Goal: Task Accomplishment & Management: Use online tool/utility

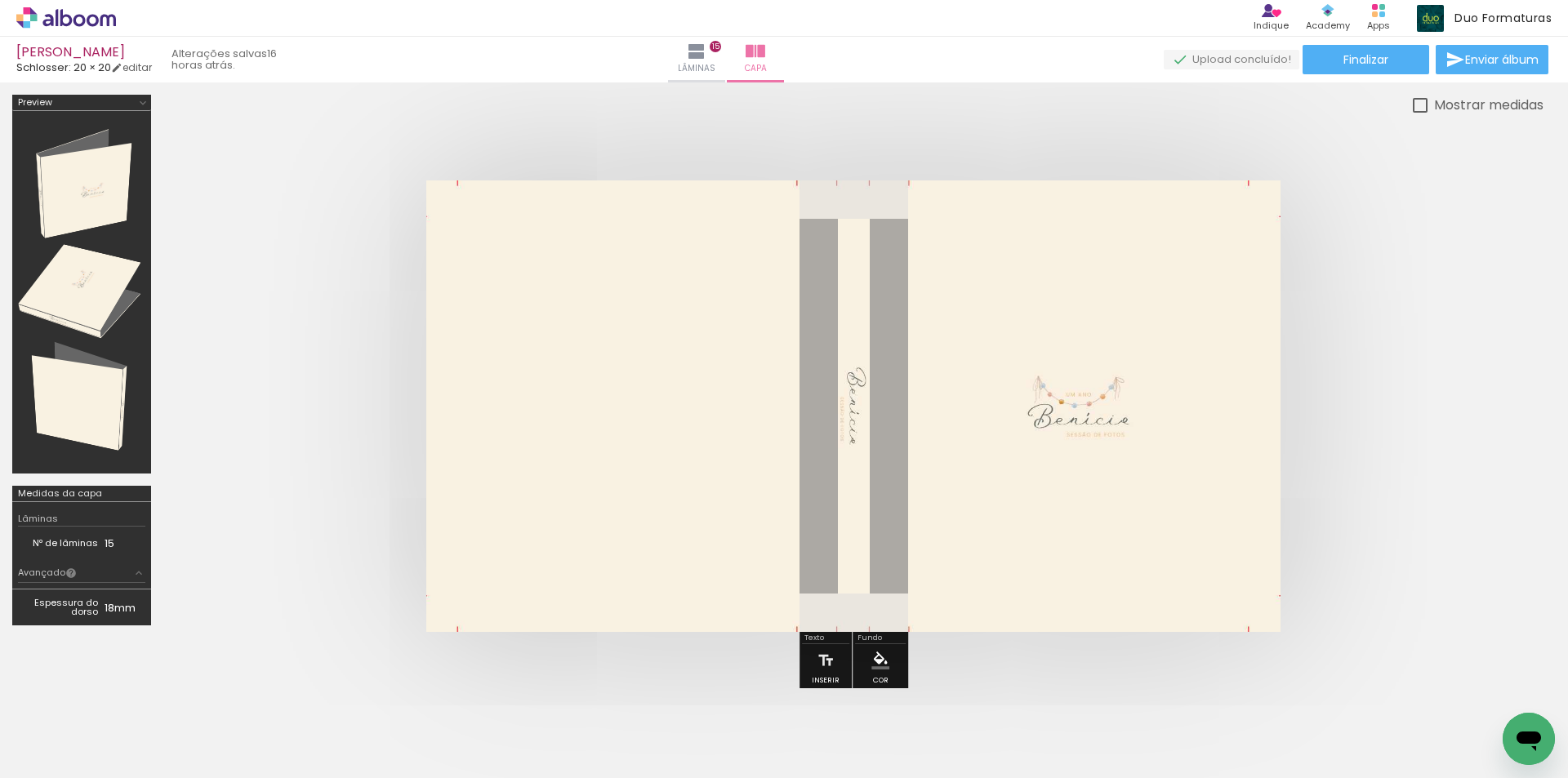
click at [733, 292] on quentale-photo at bounding box center [853, 406] width 854 height 451
click at [1394, 58] on paper-button "Finalizar" at bounding box center [1365, 59] width 126 height 29
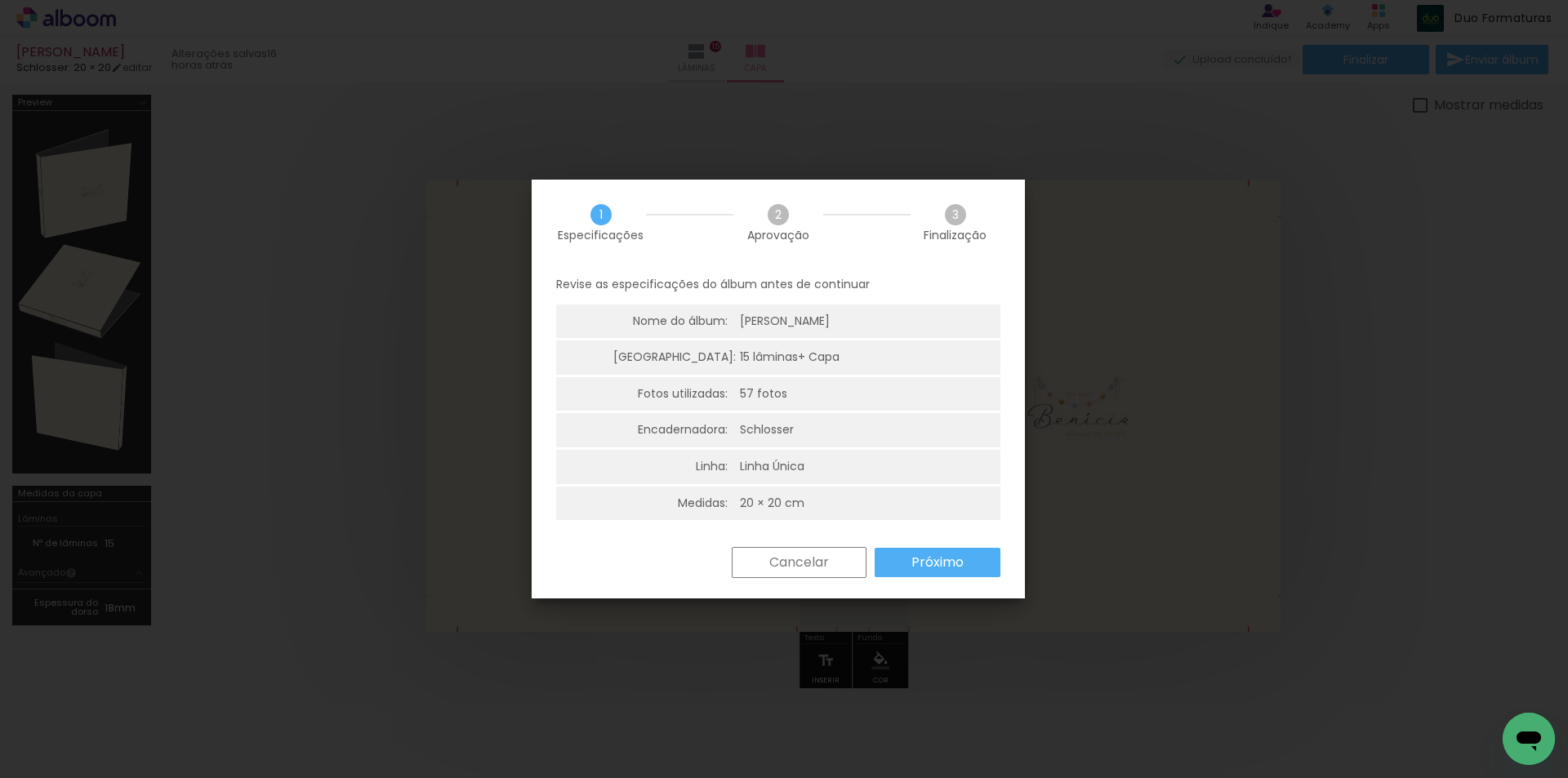
click at [0, 0] on slot "Cancelar" at bounding box center [0, 0] width 0 height 0
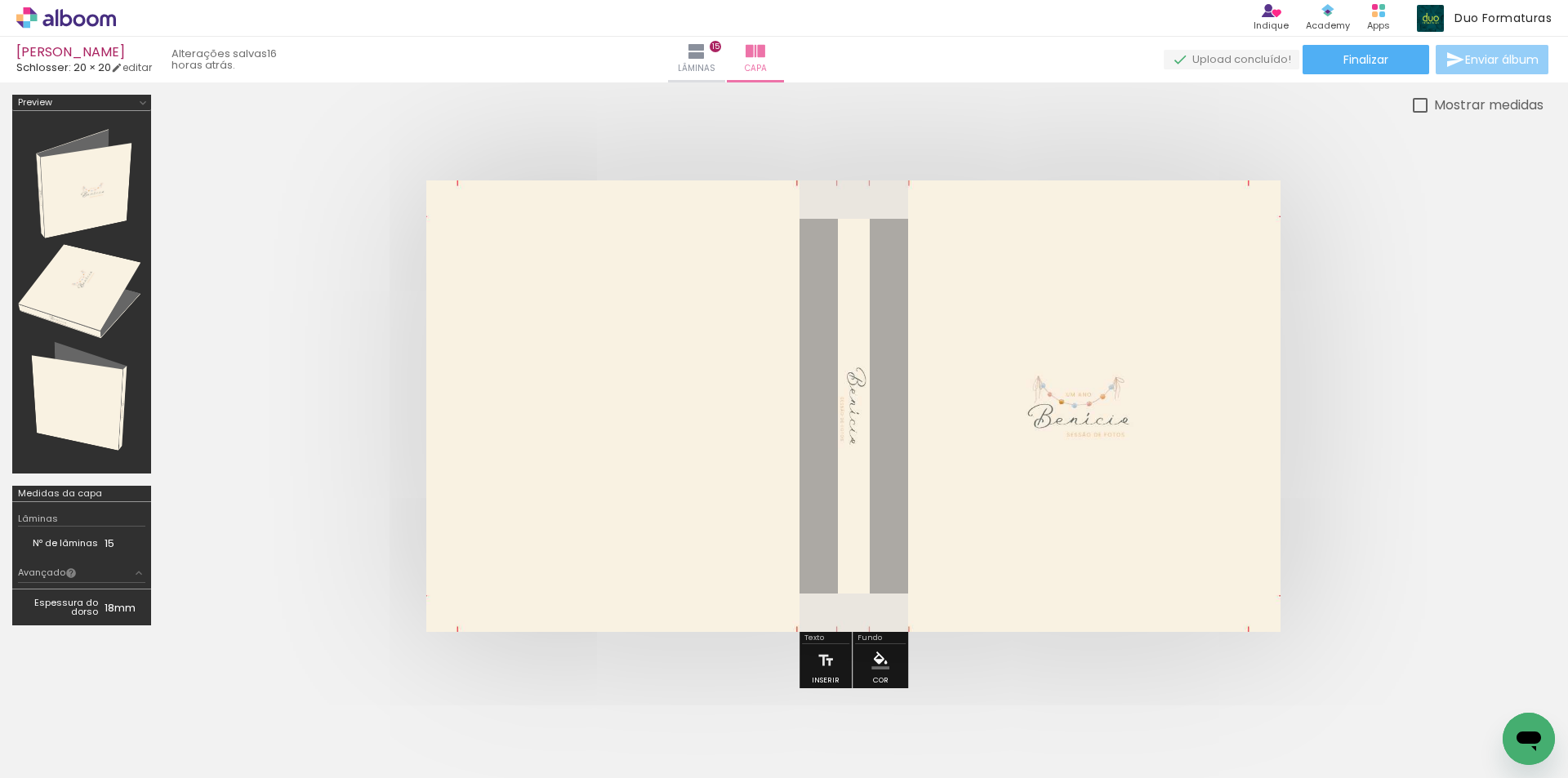
click at [1482, 64] on span "Enviar álbum" at bounding box center [1501, 59] width 73 height 11
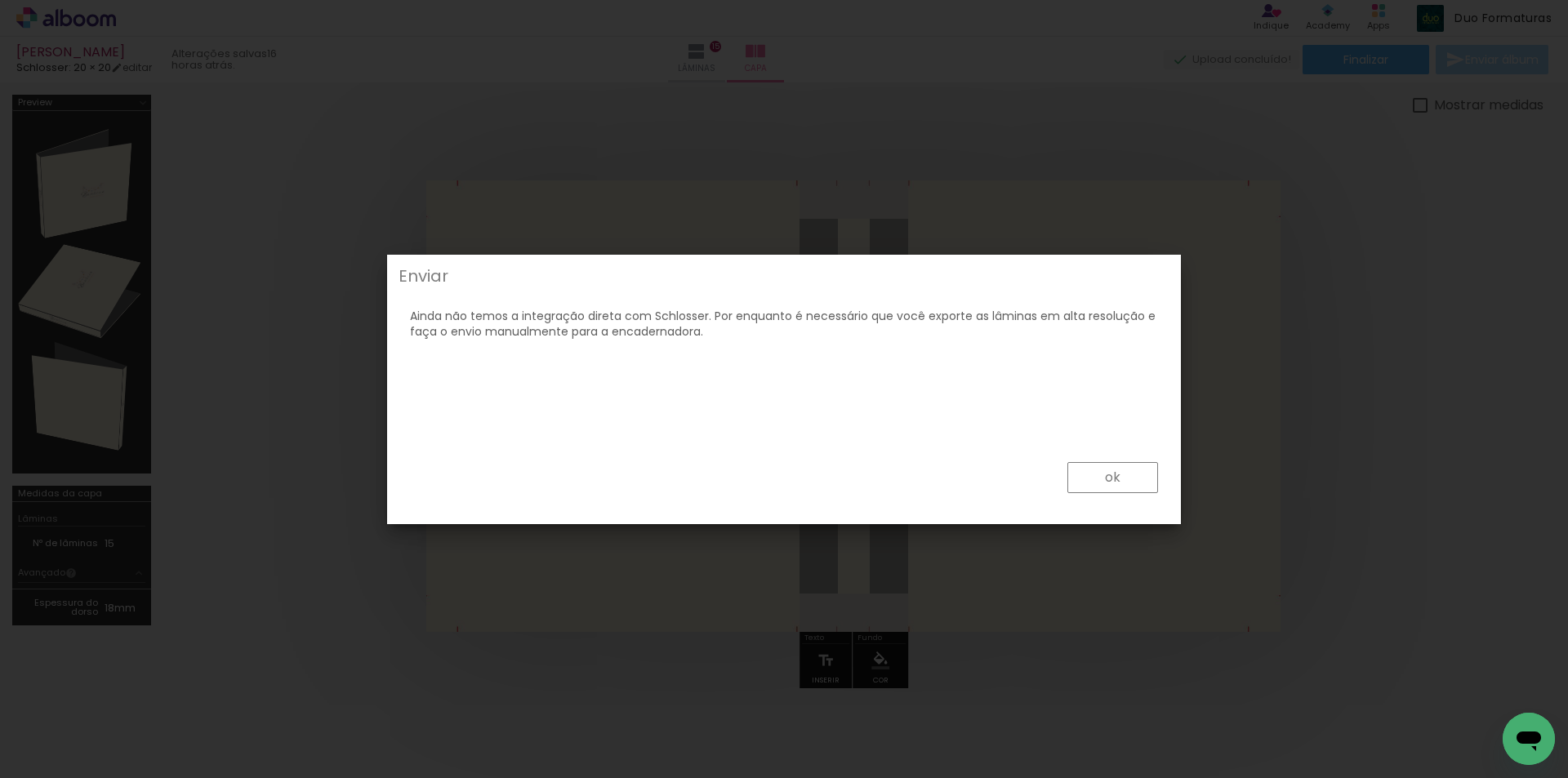
click at [1140, 483] on paper-button "ok" at bounding box center [1112, 477] width 90 height 31
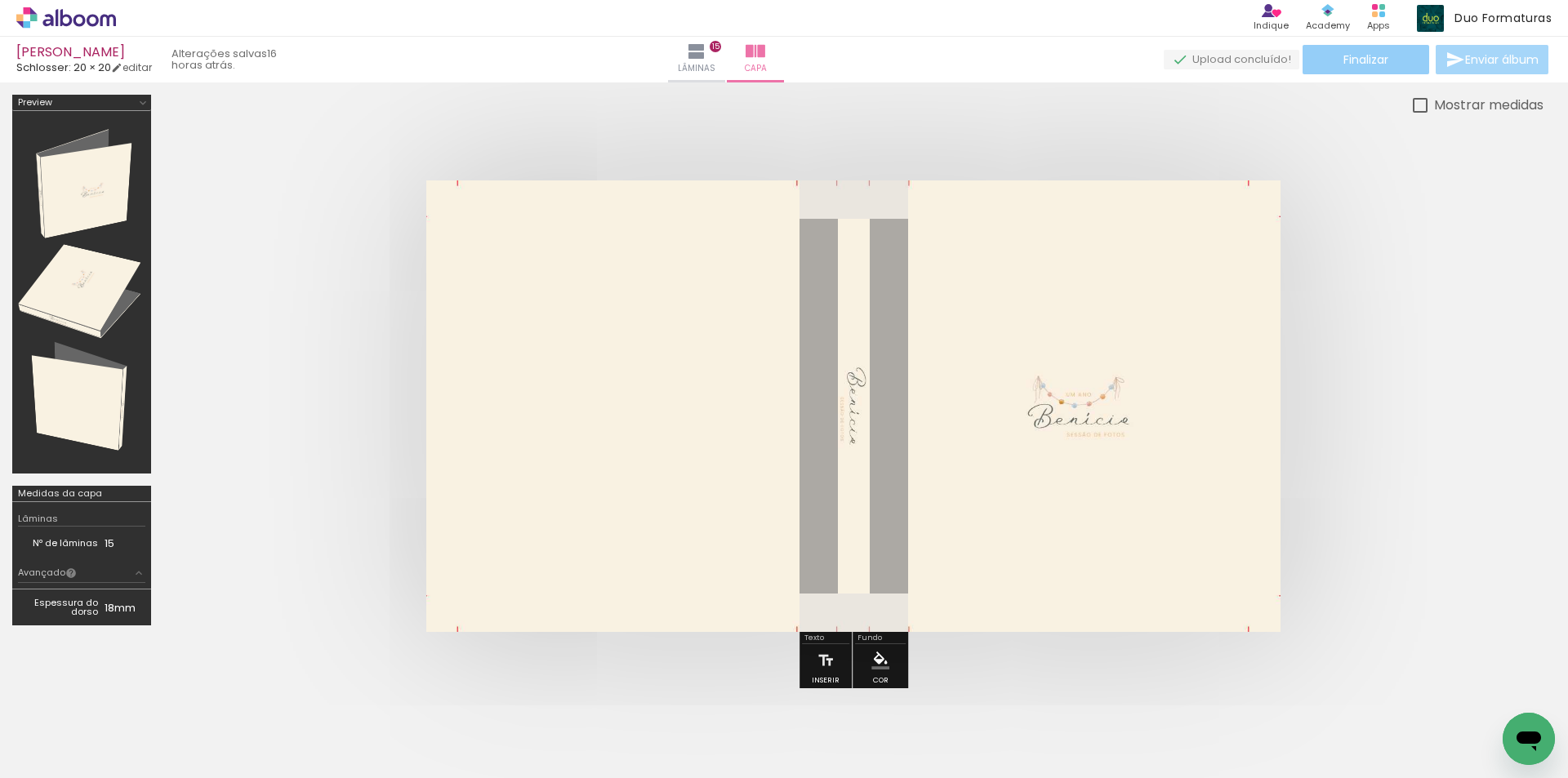
click at [1357, 55] on span "Finalizar" at bounding box center [1366, 59] width 45 height 11
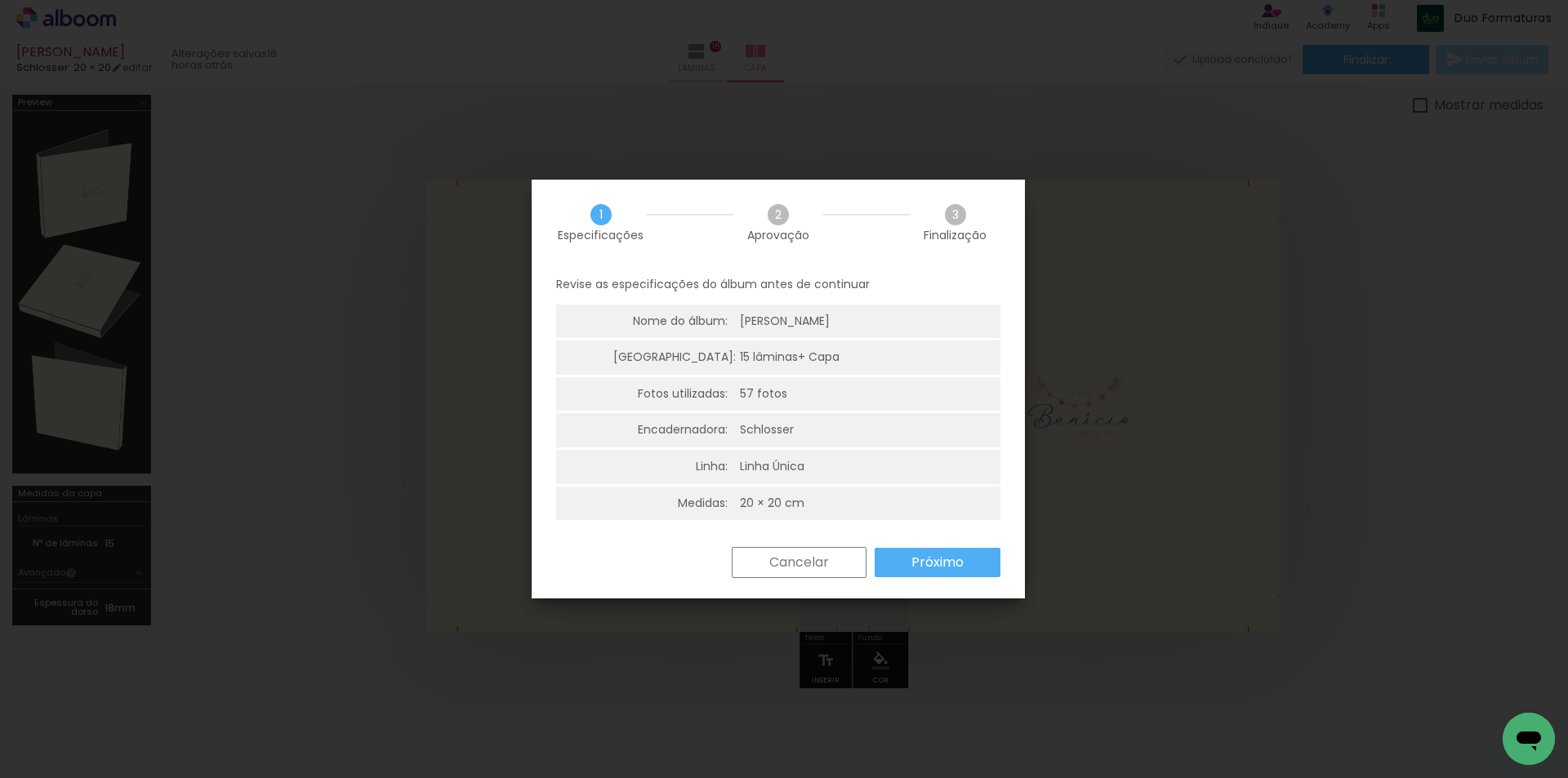
scroll to position [4, 0]
click at [834, 568] on paper-button "Cancelar" at bounding box center [799, 558] width 135 height 31
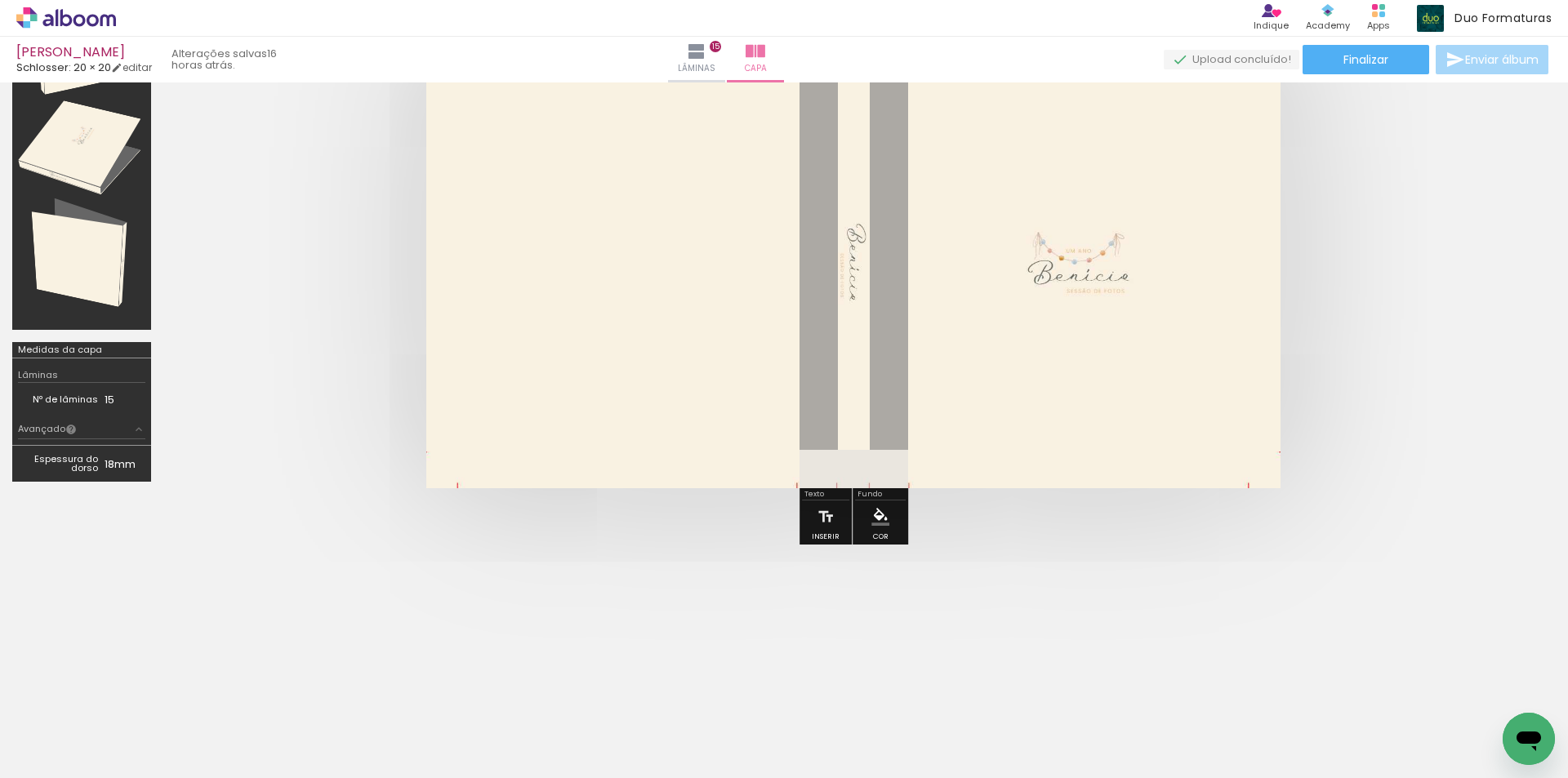
scroll to position [0, 0]
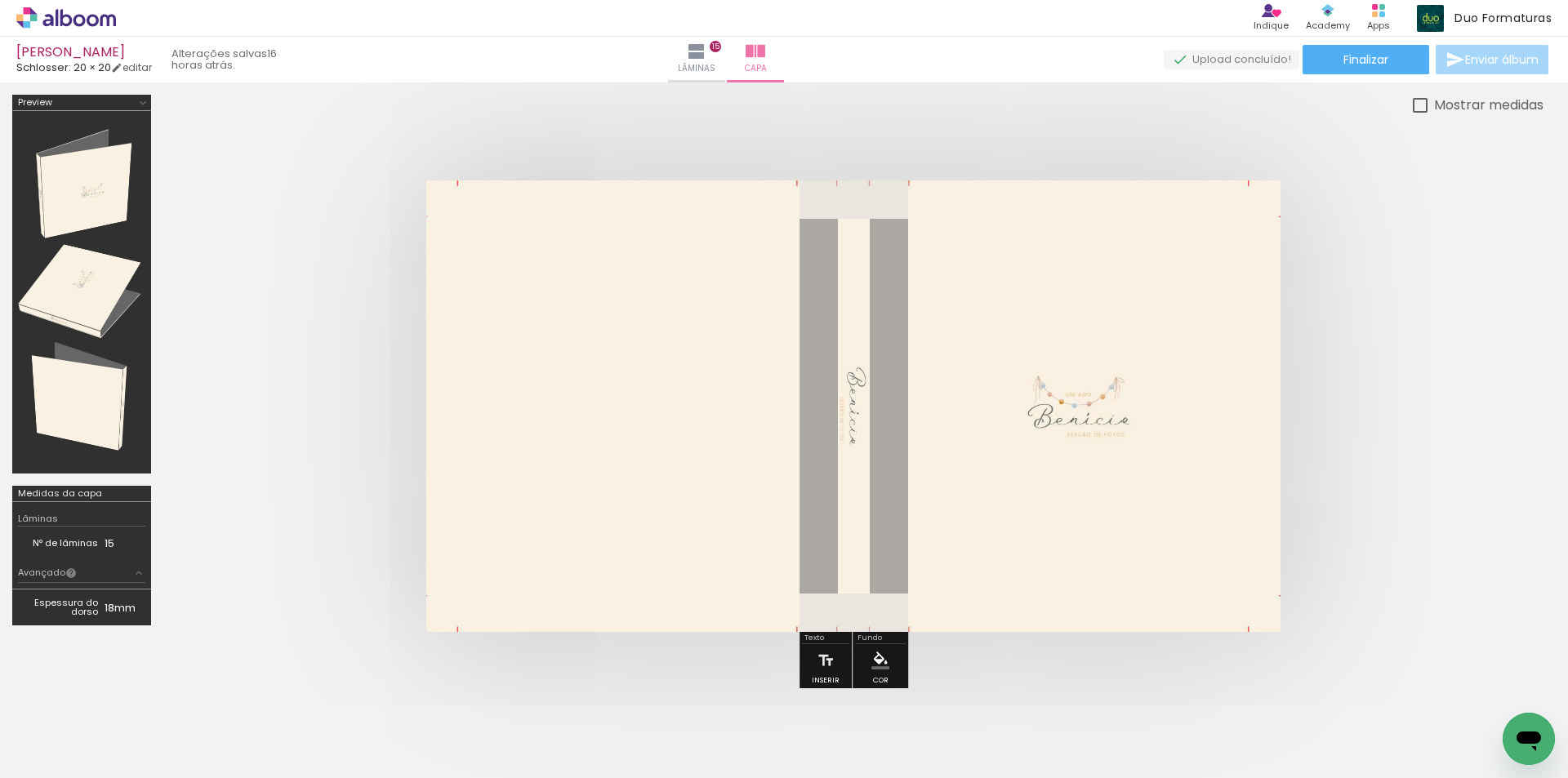
click at [1208, 57] on quentale-upload-monitor at bounding box center [1232, 60] width 136 height 21
click at [706, 54] on iron-icon at bounding box center [696, 51] width 20 height 20
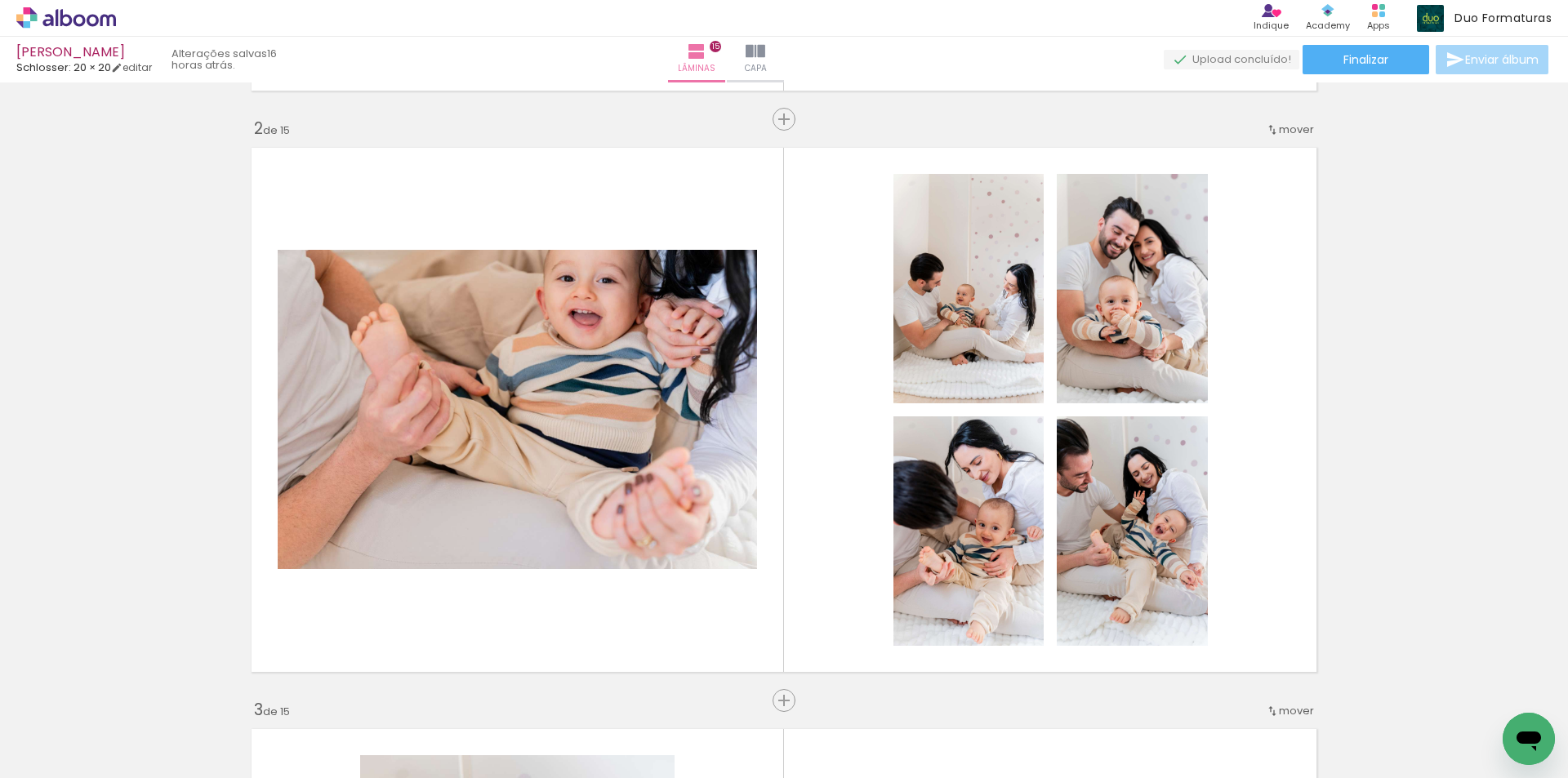
scroll to position [816, 0]
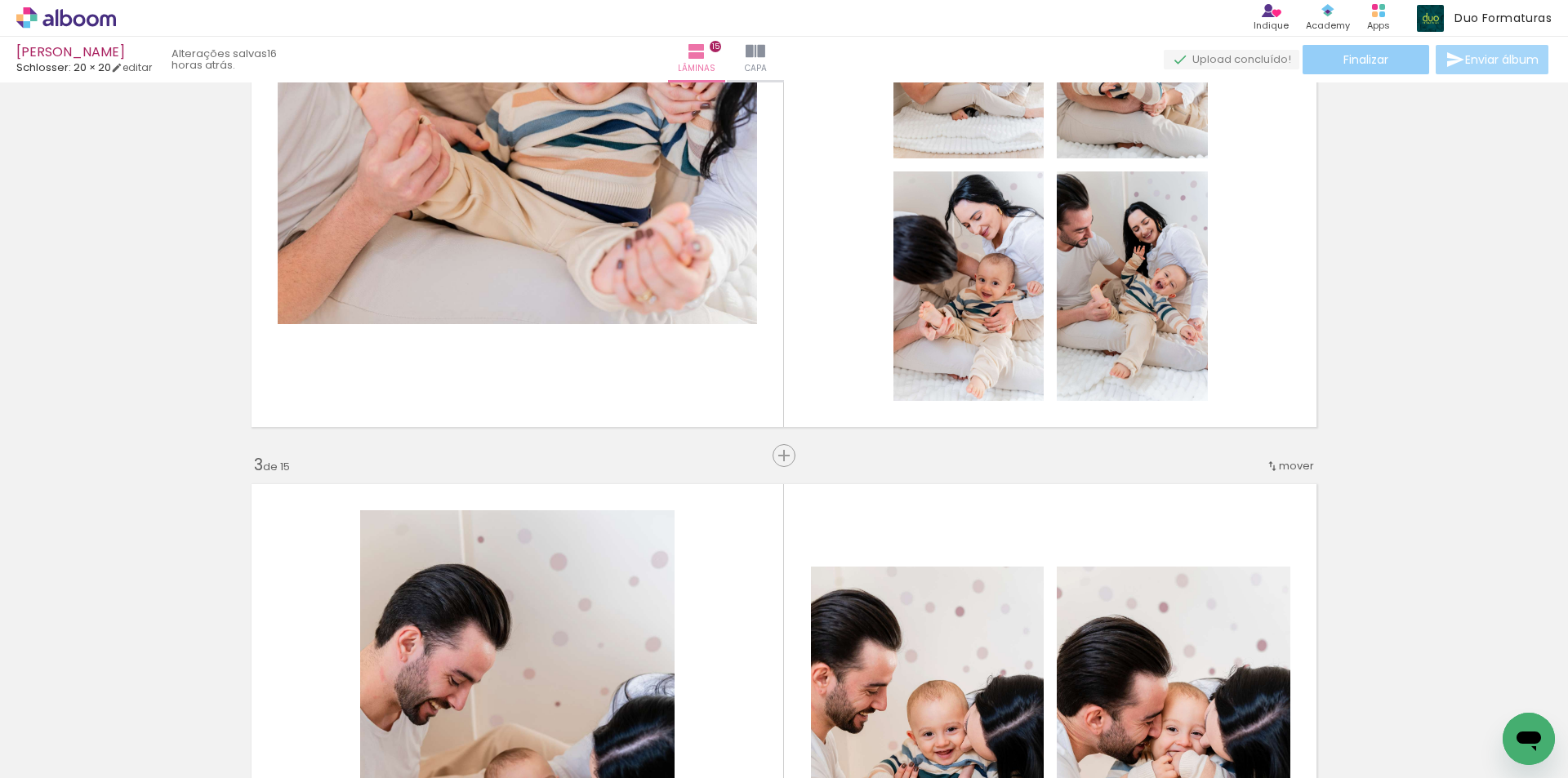
click at [1380, 58] on span "Finalizar" at bounding box center [1366, 59] width 45 height 11
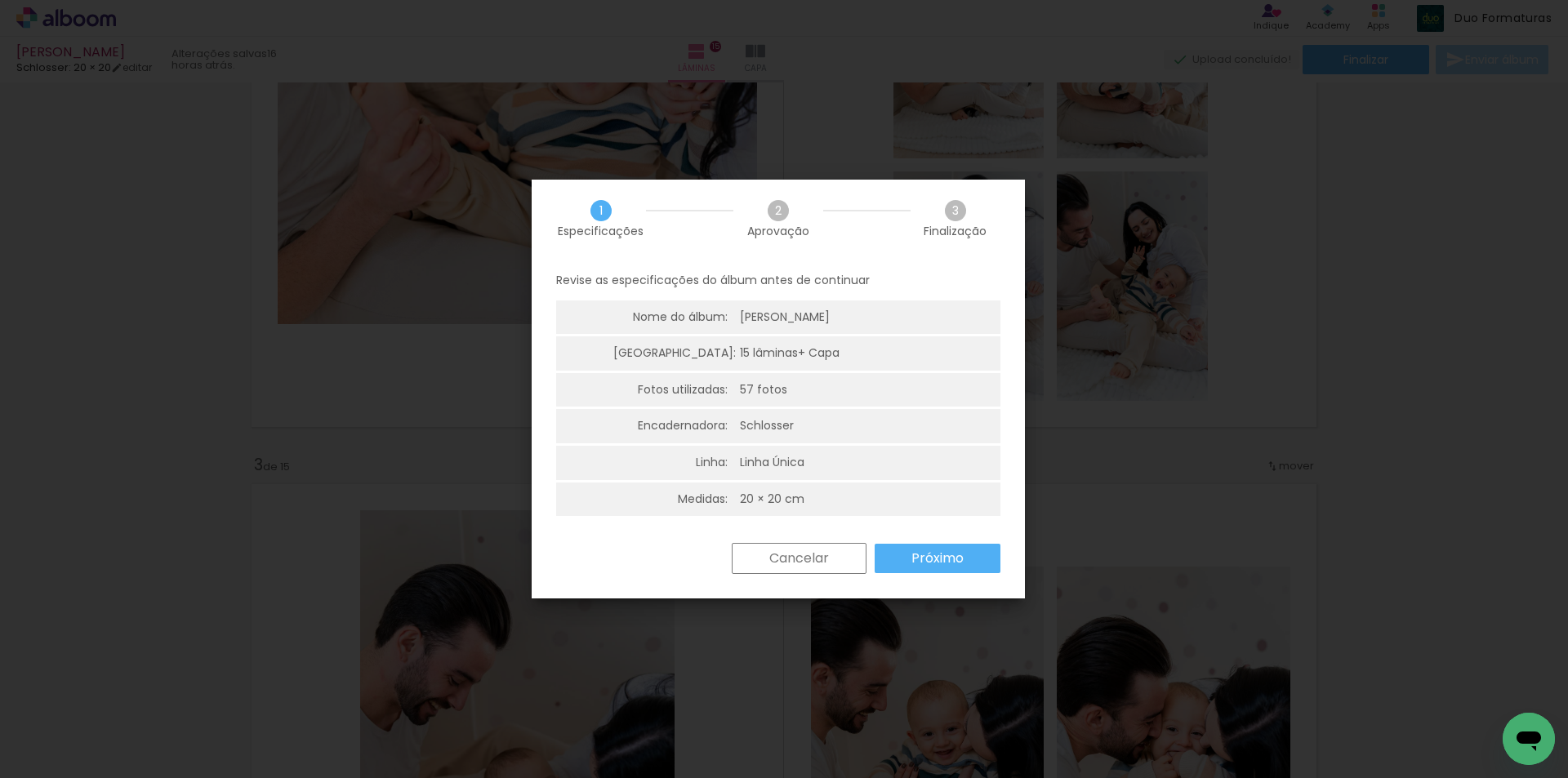
click at [0, 0] on slot "Próximo" at bounding box center [0, 0] width 0 height 0
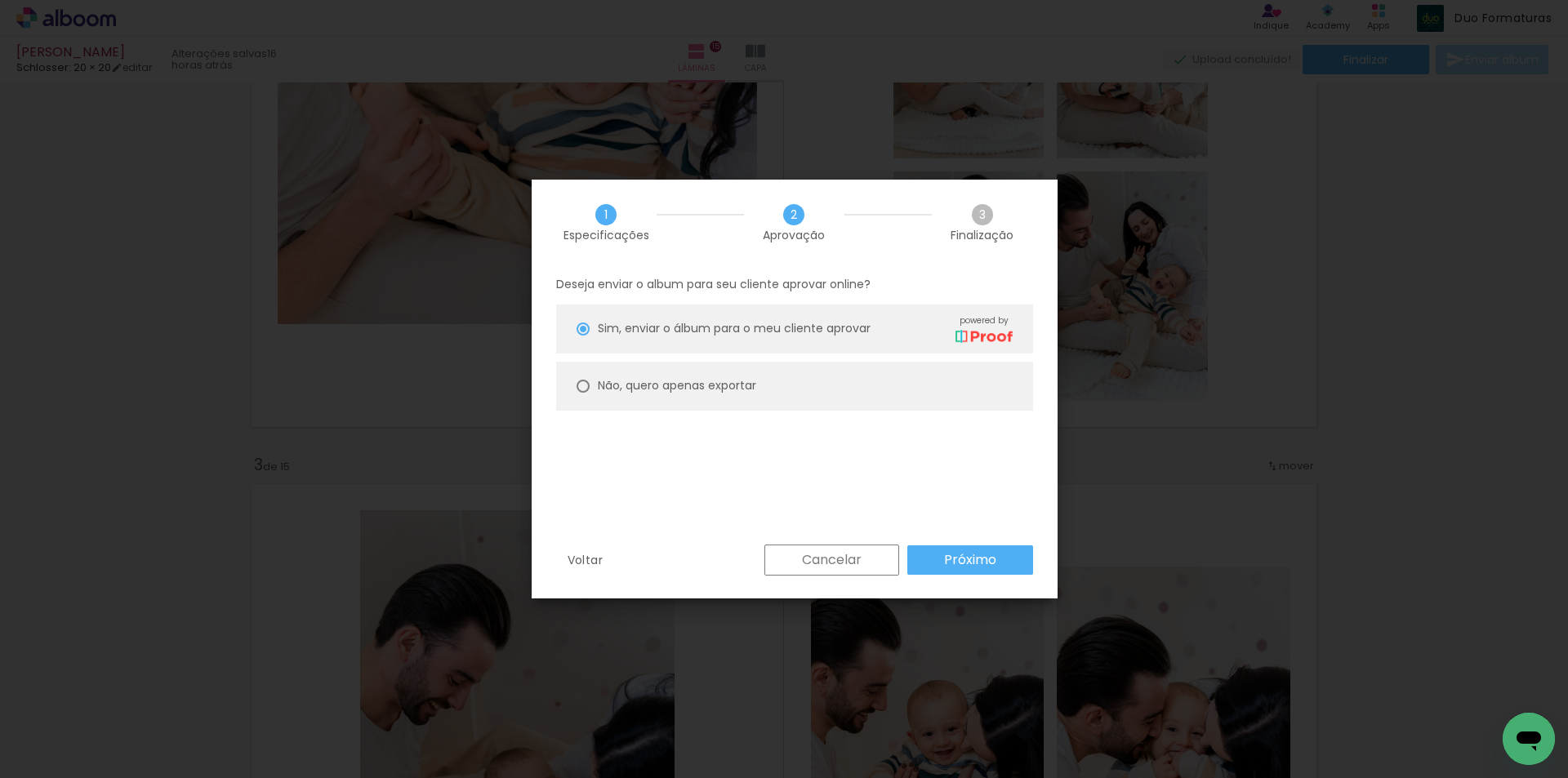
click at [0, 0] on slot "Não, quero apenas exportar" at bounding box center [0, 0] width 0 height 0
type paper-radio-button "on"
click at [0, 0] on slot "Próximo" at bounding box center [0, 0] width 0 height 0
type input "Alta, 300 DPI"
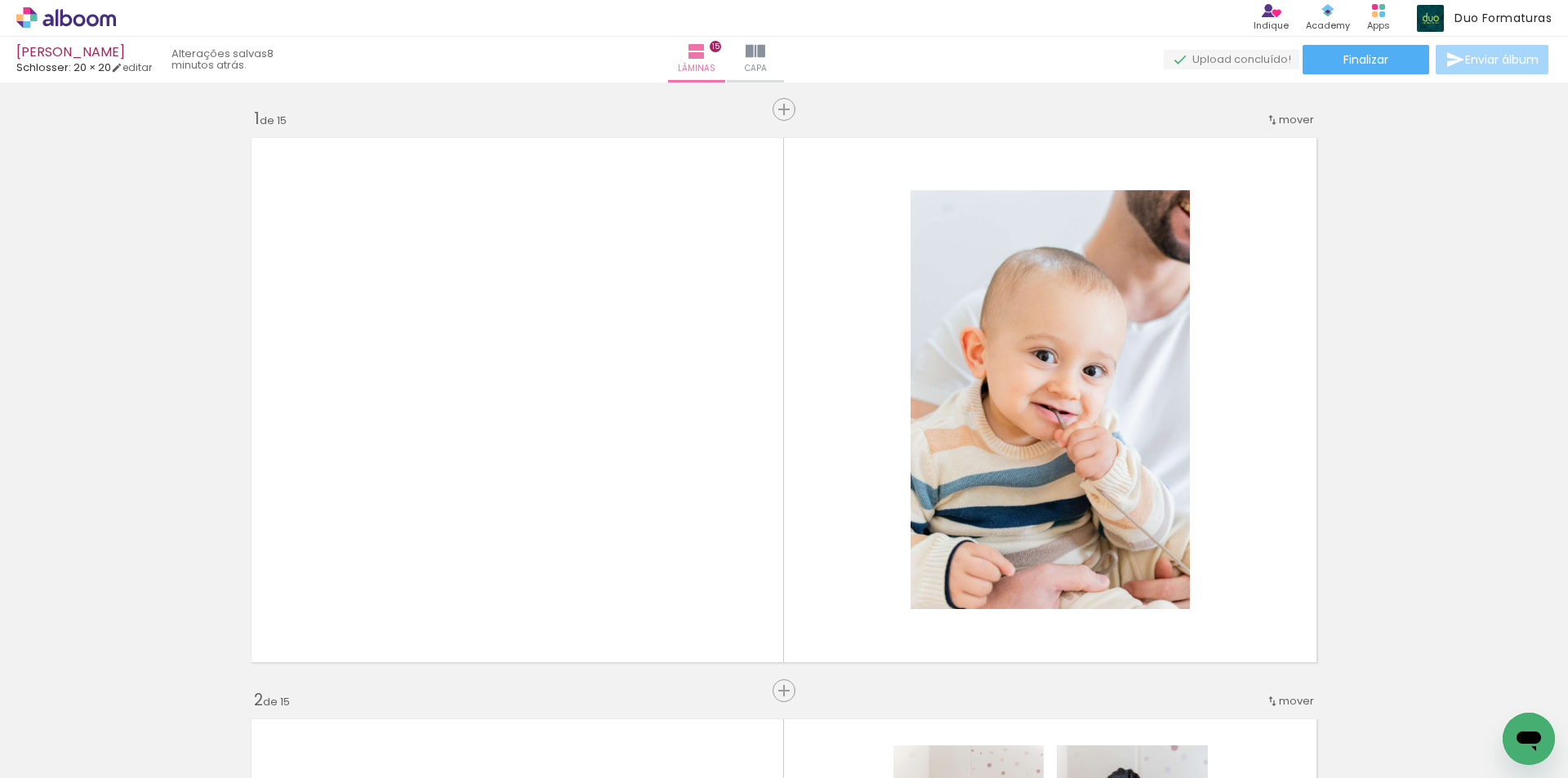
scroll to position [816, 0]
